Goal: Navigation & Orientation: Find specific page/section

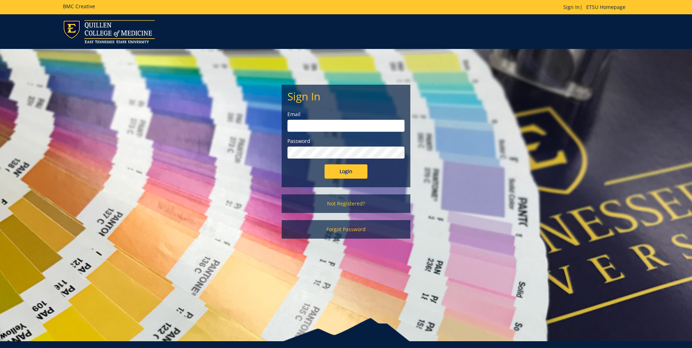
type input "[EMAIL_ADDRESS][DOMAIN_NAME]"
click at [346, 174] on input "Login" at bounding box center [345, 171] width 43 height 14
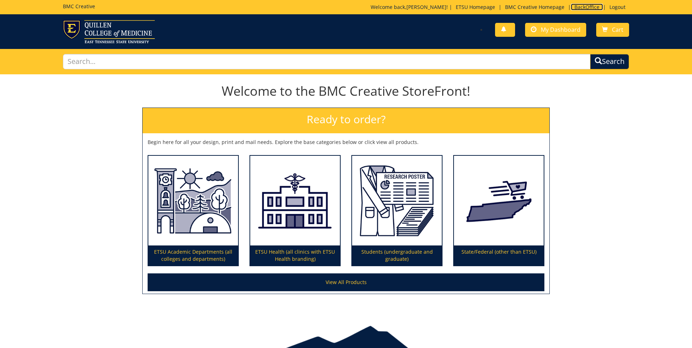
click at [592, 4] on link "BackOffice" at bounding box center [587, 7] width 32 height 7
